Goal: Information Seeking & Learning: Understand process/instructions

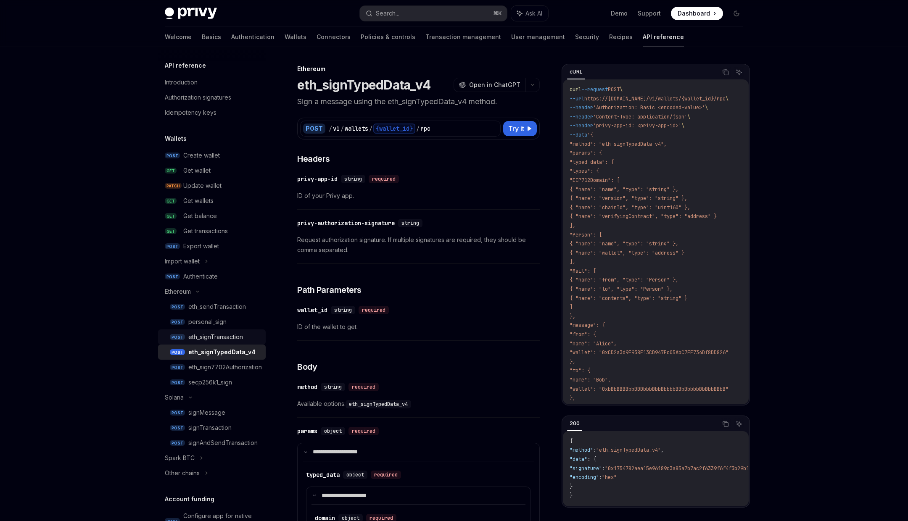
click at [224, 337] on div "eth_signTransaction" at bounding box center [215, 337] width 55 height 10
type textarea "*"
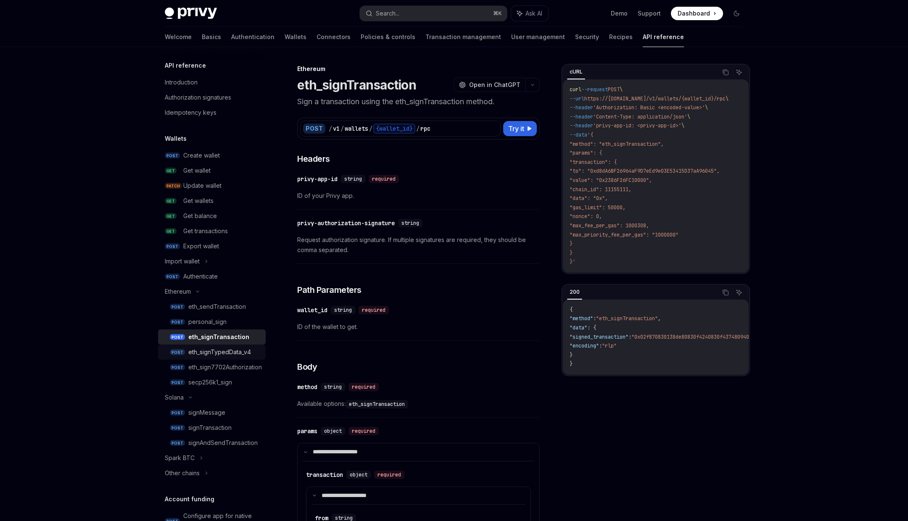
click at [215, 351] on div "eth_signTypedData_v4" at bounding box center [219, 352] width 63 height 10
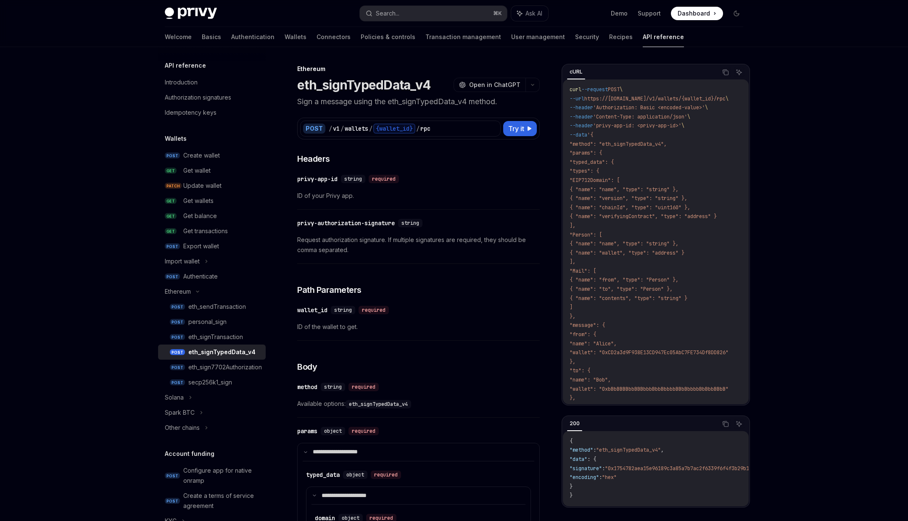
click at [599, 163] on span ""typed_data": {" at bounding box center [592, 162] width 44 height 7
click at [598, 171] on span ""types": {" at bounding box center [584, 171] width 29 height 7
click at [214, 325] on div "personal_sign" at bounding box center [207, 322] width 38 height 10
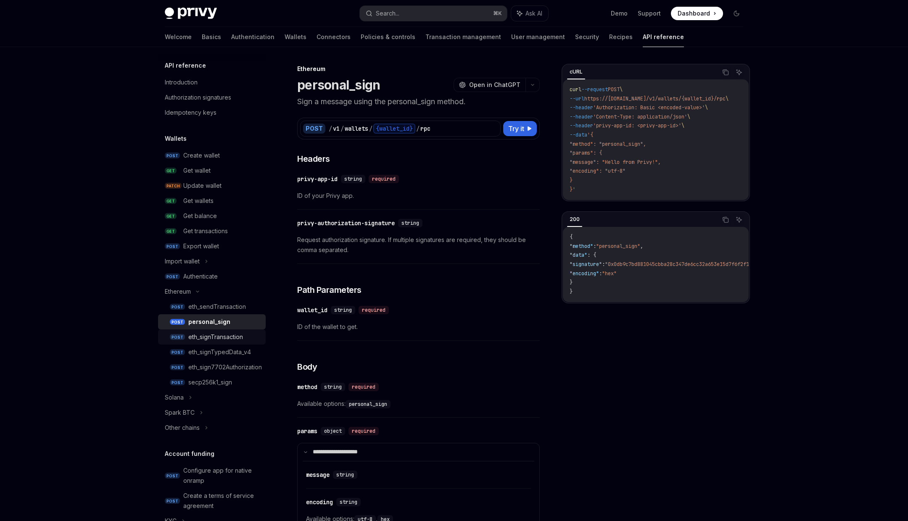
click at [211, 339] on div "eth_signTransaction" at bounding box center [215, 337] width 55 height 10
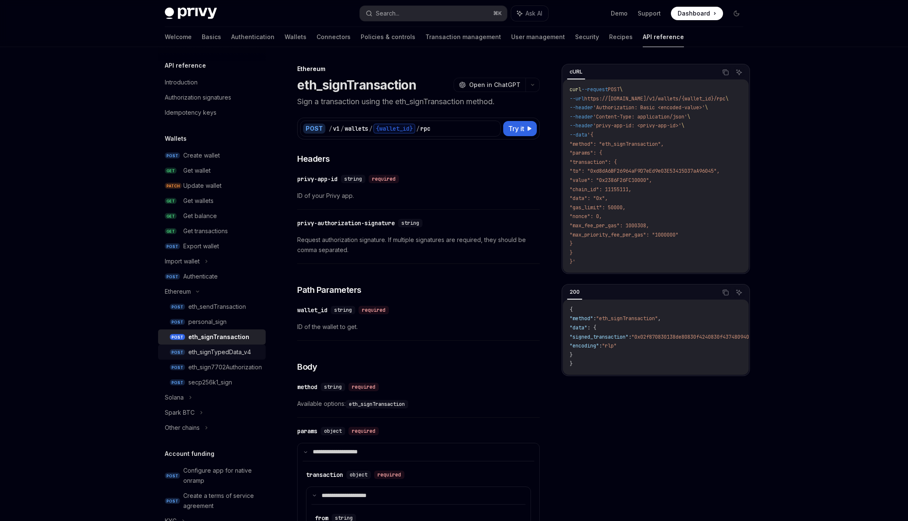
click at [213, 354] on div "eth_signTypedData_v4" at bounding box center [219, 352] width 63 height 10
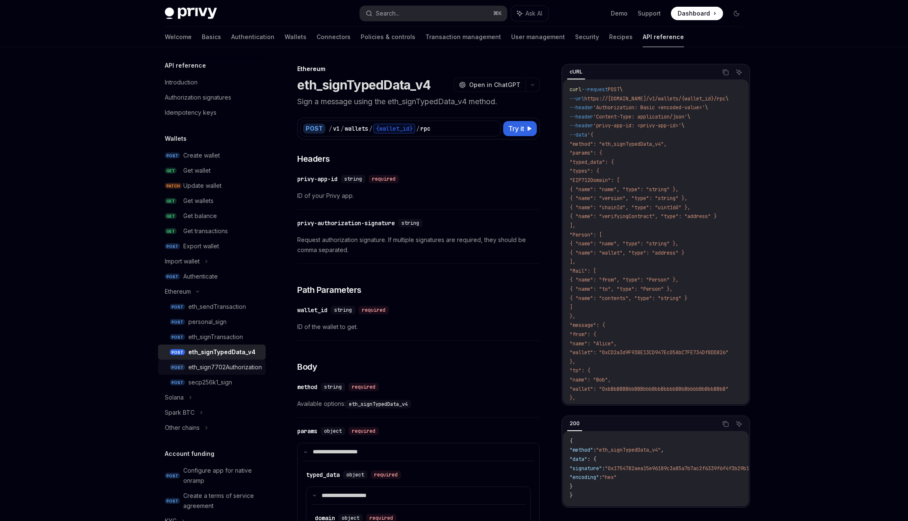
click at [209, 367] on div "eth_sign7702Authorization" at bounding box center [225, 367] width 74 height 10
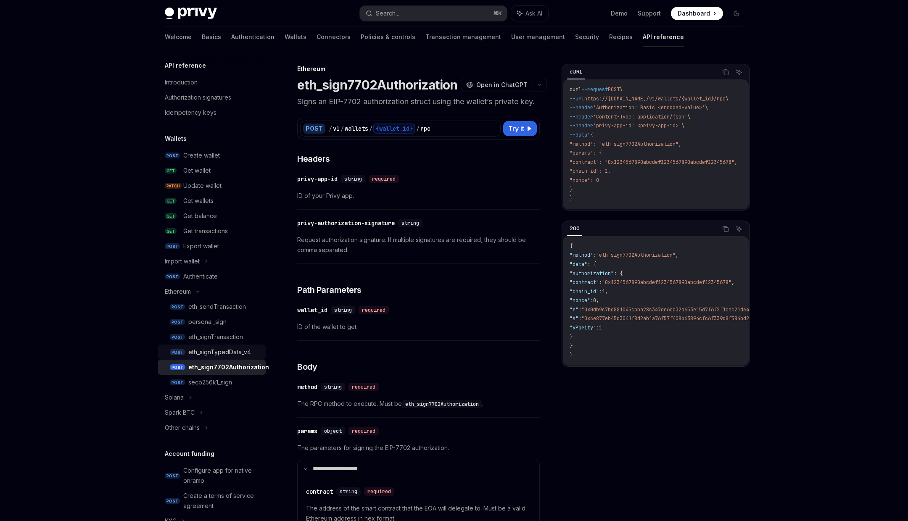
click at [211, 352] on div "eth_signTypedData_v4" at bounding box center [219, 352] width 63 height 10
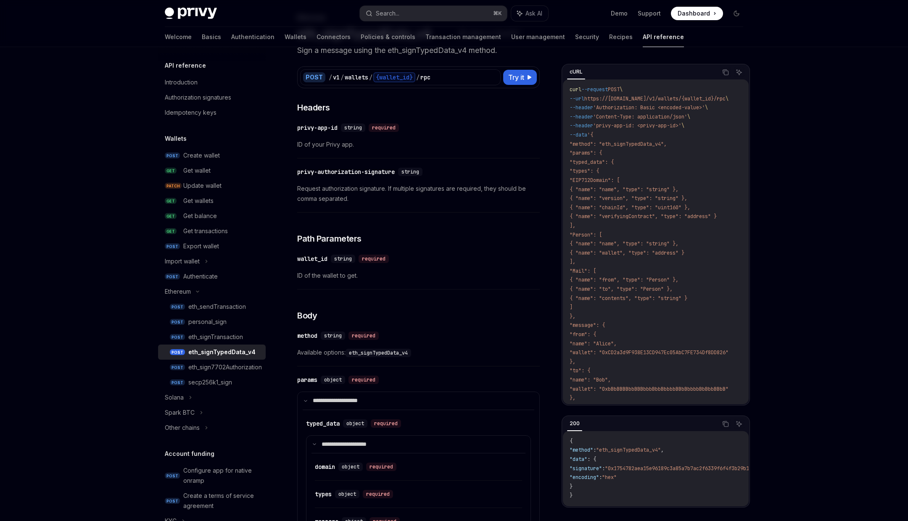
click at [595, 170] on span ""types": {" at bounding box center [584, 171] width 29 height 7
click at [608, 164] on span ""typed_data": {" at bounding box center [592, 162] width 44 height 7
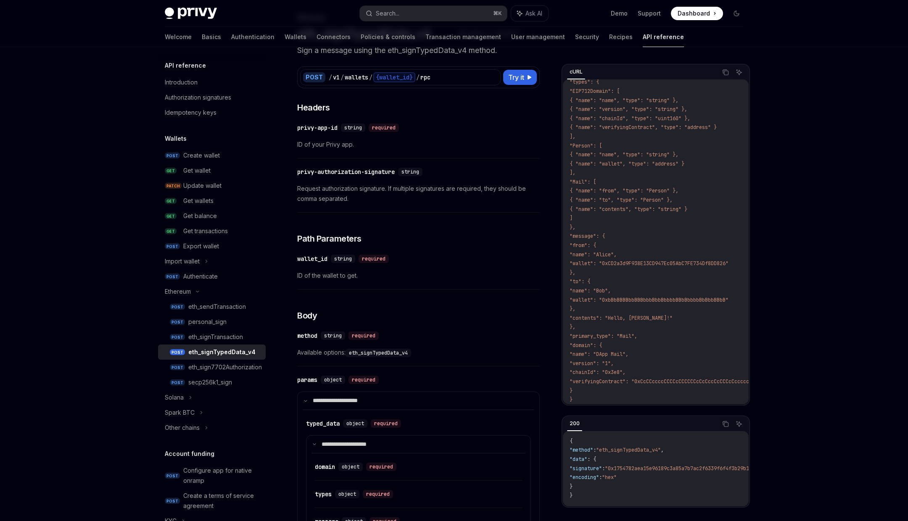
scroll to position [93, 0]
click at [207, 321] on div "personal_sign" at bounding box center [207, 322] width 38 height 10
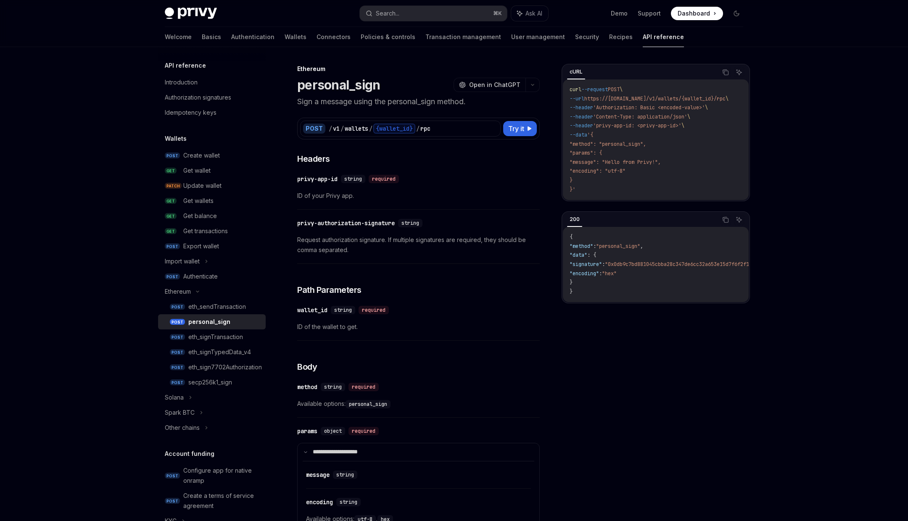
click at [628, 145] on span ""method": "personal_sign"," at bounding box center [608, 144] width 77 height 7
copy span "personal_sign"
click at [238, 352] on div "eth_signTypedData_v4" at bounding box center [219, 352] width 63 height 10
type textarea "*"
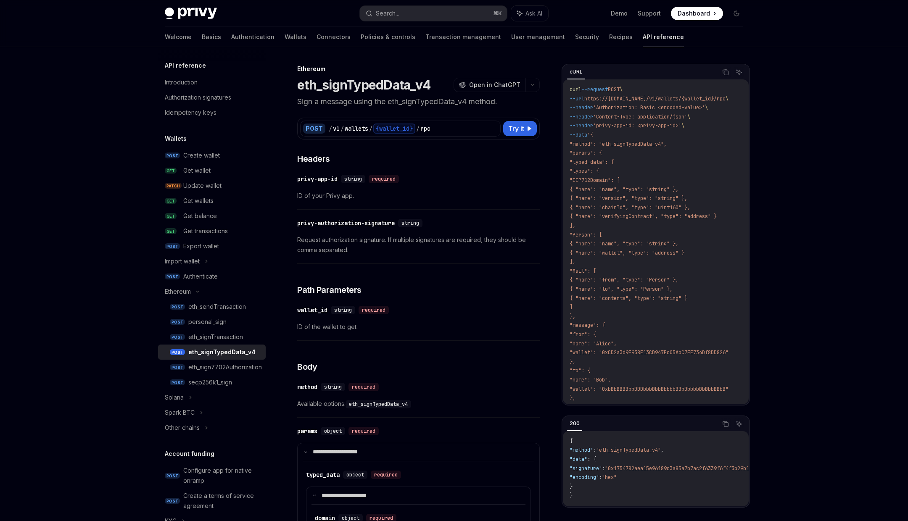
click at [606, 163] on span ""typed_data": {" at bounding box center [592, 162] width 44 height 7
copy span "typed_data"
click at [621, 146] on span ""method": "eth_signTypedData_v4"," at bounding box center [618, 144] width 97 height 7
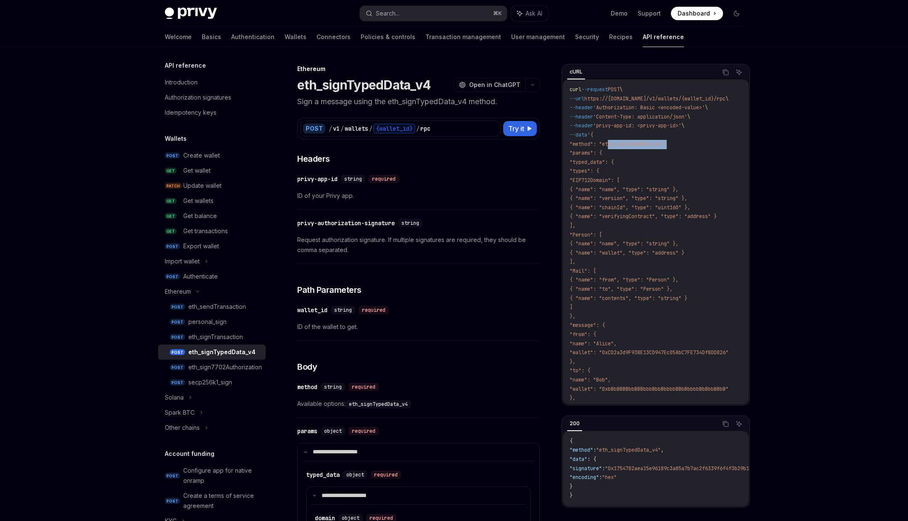
copy span "eth_signTypedData_v4"
click at [599, 172] on span ""types": {" at bounding box center [584, 171] width 29 height 7
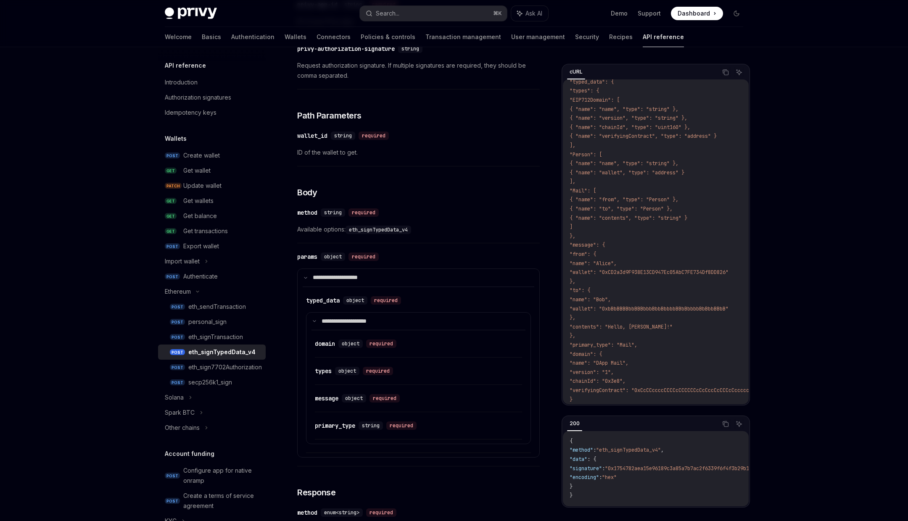
scroll to position [176, 0]
click at [327, 396] on div "message" at bounding box center [327, 397] width 24 height 8
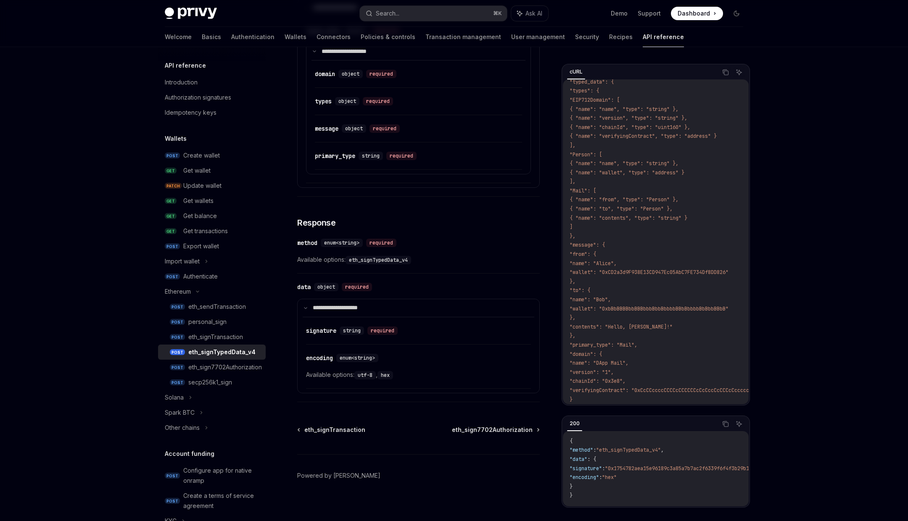
scroll to position [445, 0]
click at [383, 126] on div "required" at bounding box center [385, 128] width 30 height 8
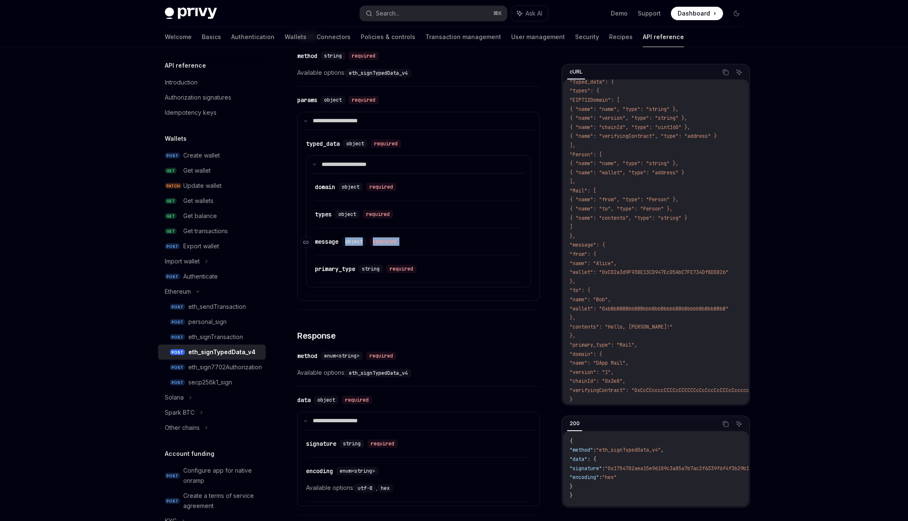
scroll to position [331, 0]
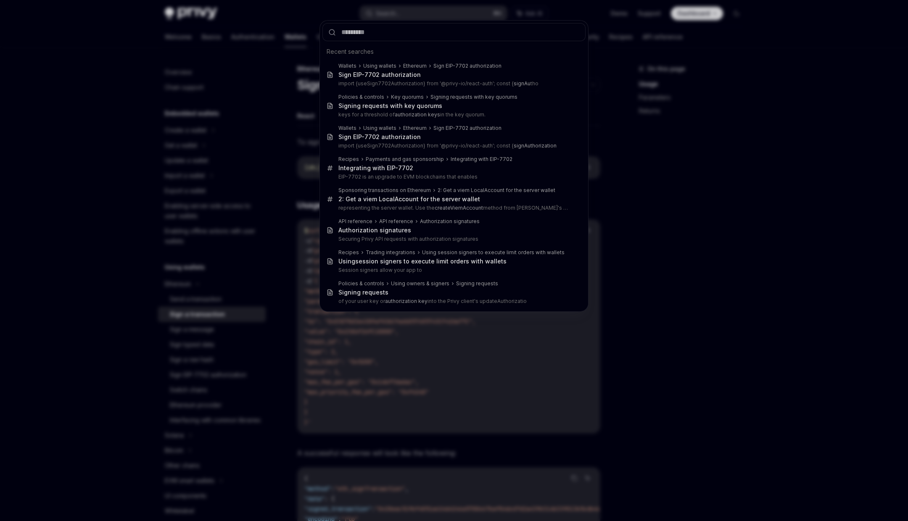
scroll to position [74, 0]
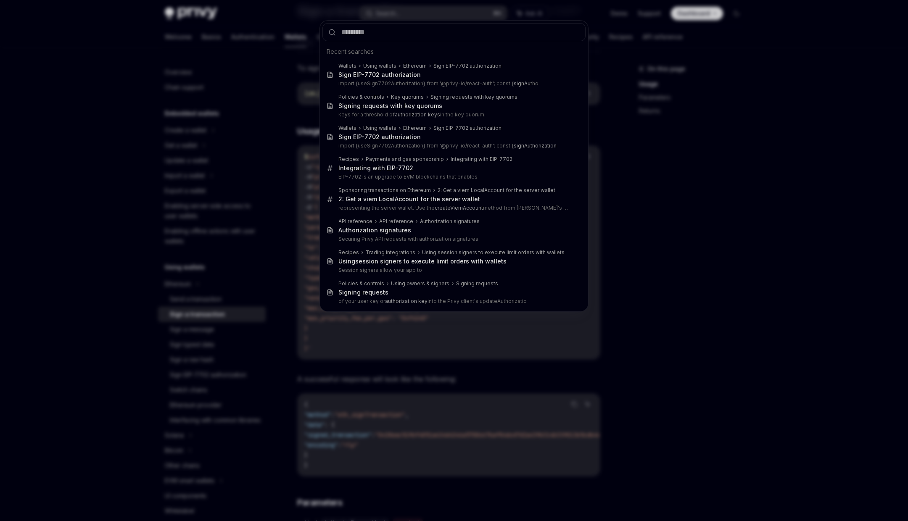
type input "**********"
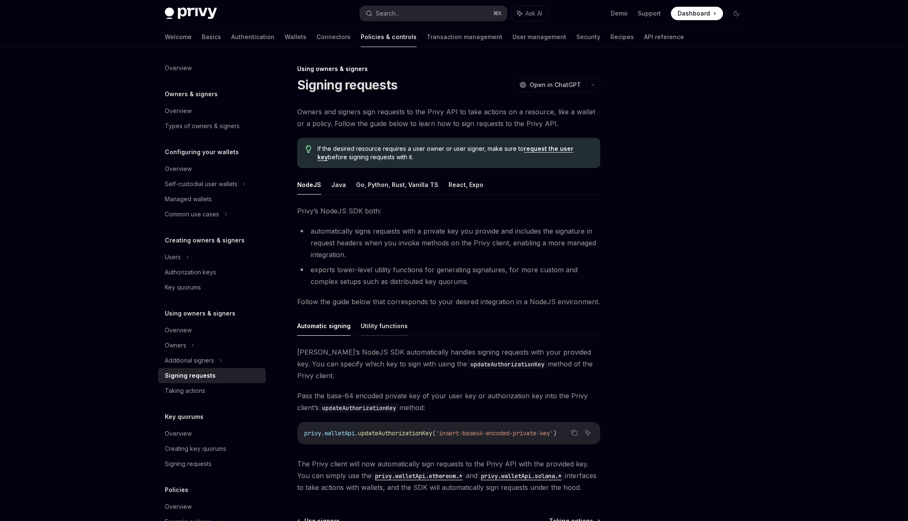
click at [368, 330] on button "Utility functions" at bounding box center [384, 326] width 47 height 20
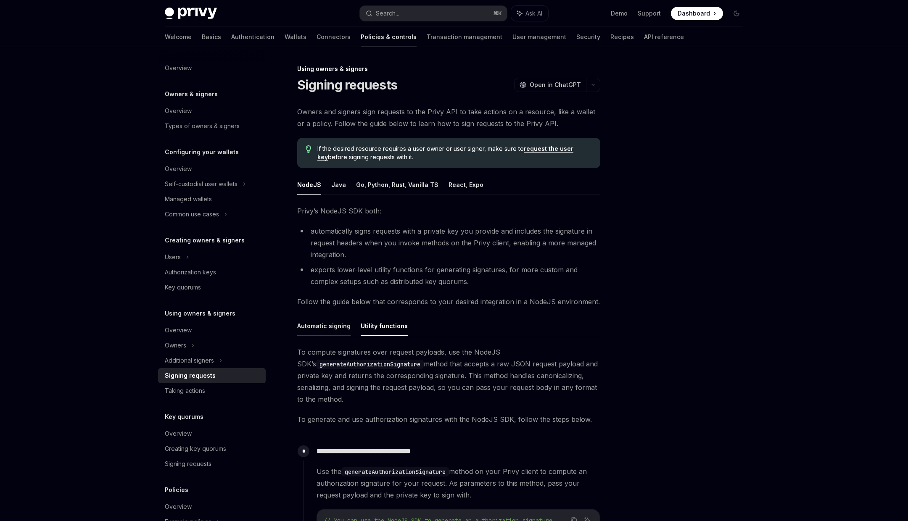
click at [333, 329] on button "Automatic signing" at bounding box center [323, 326] width 53 height 20
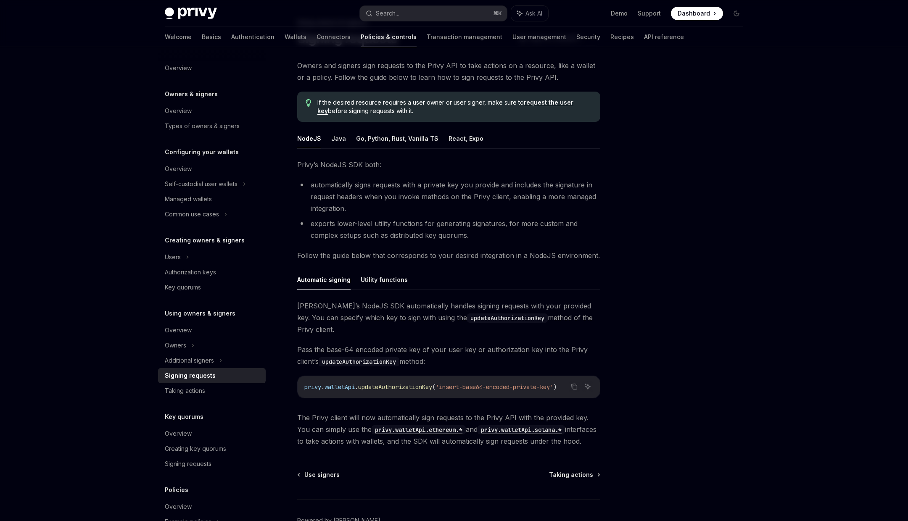
scroll to position [84, 0]
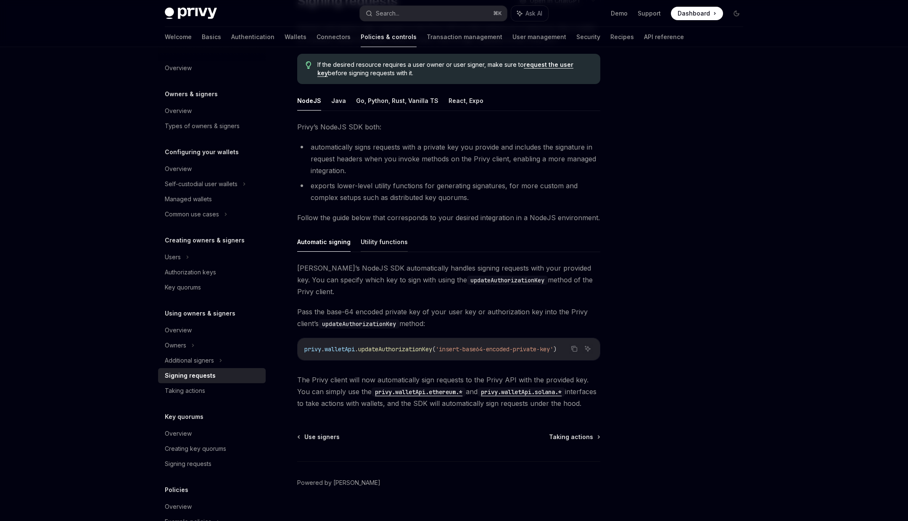
click at [379, 238] on button "Utility functions" at bounding box center [384, 242] width 47 height 20
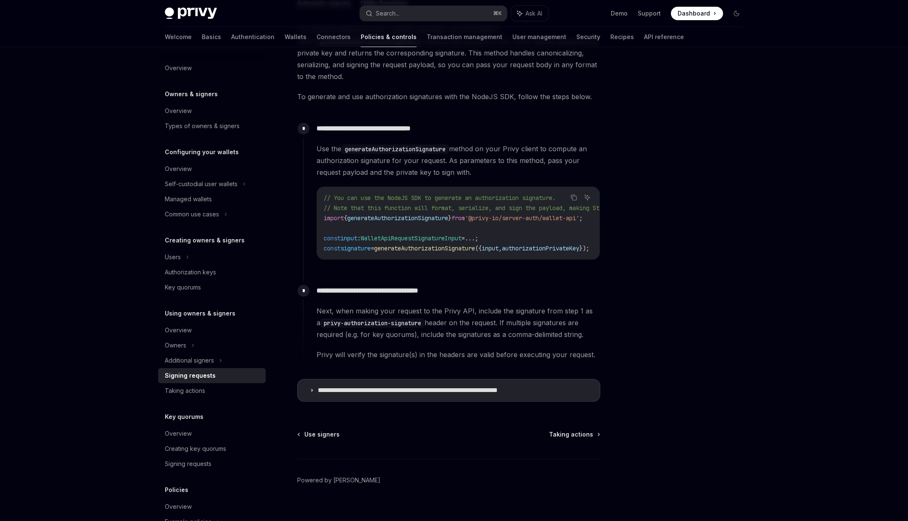
scroll to position [333, 0]
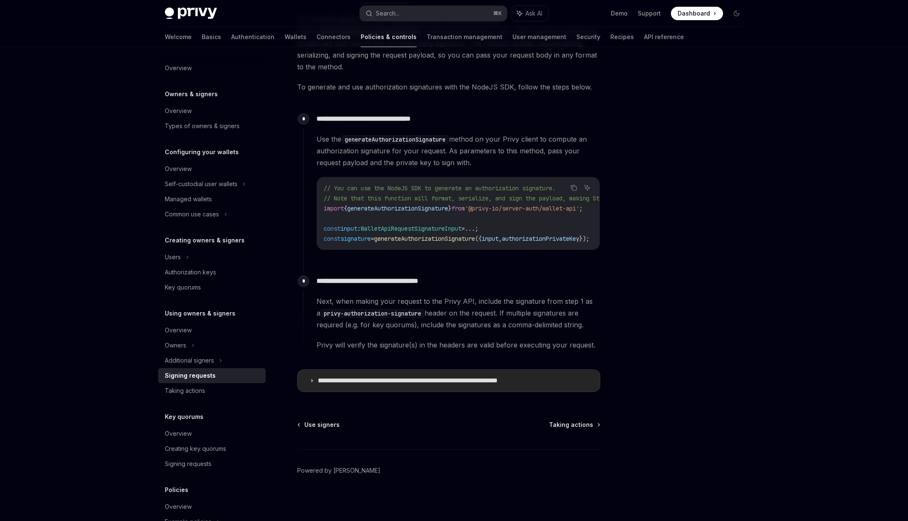
click at [457, 391] on summary "**********" at bounding box center [449, 381] width 302 height 22
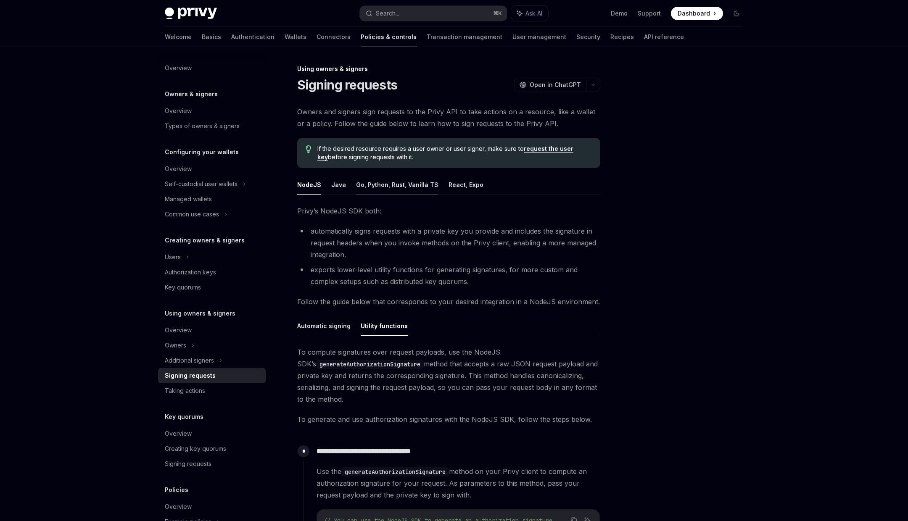
click at [411, 190] on button "Go, Python, Rust, Vanilla TS" at bounding box center [397, 185] width 82 height 20
type textarea "*"
